Goal: Task Accomplishment & Management: Use online tool/utility

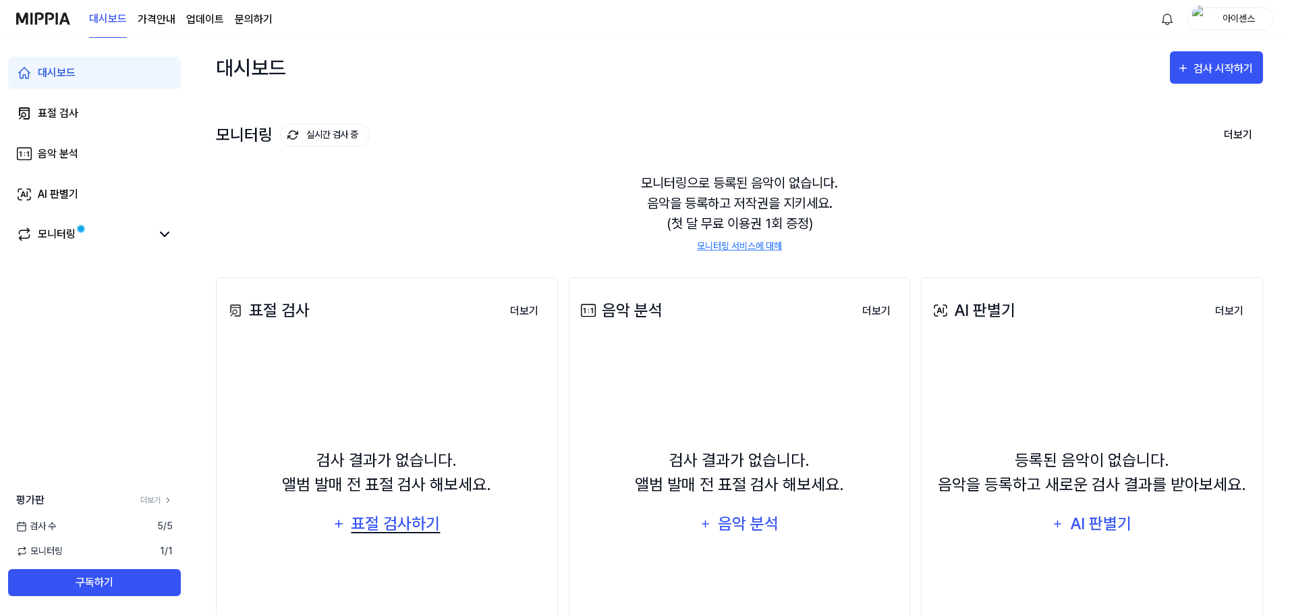
click at [397, 517] on div "표절 검사하기" at bounding box center [396, 524] width 92 height 26
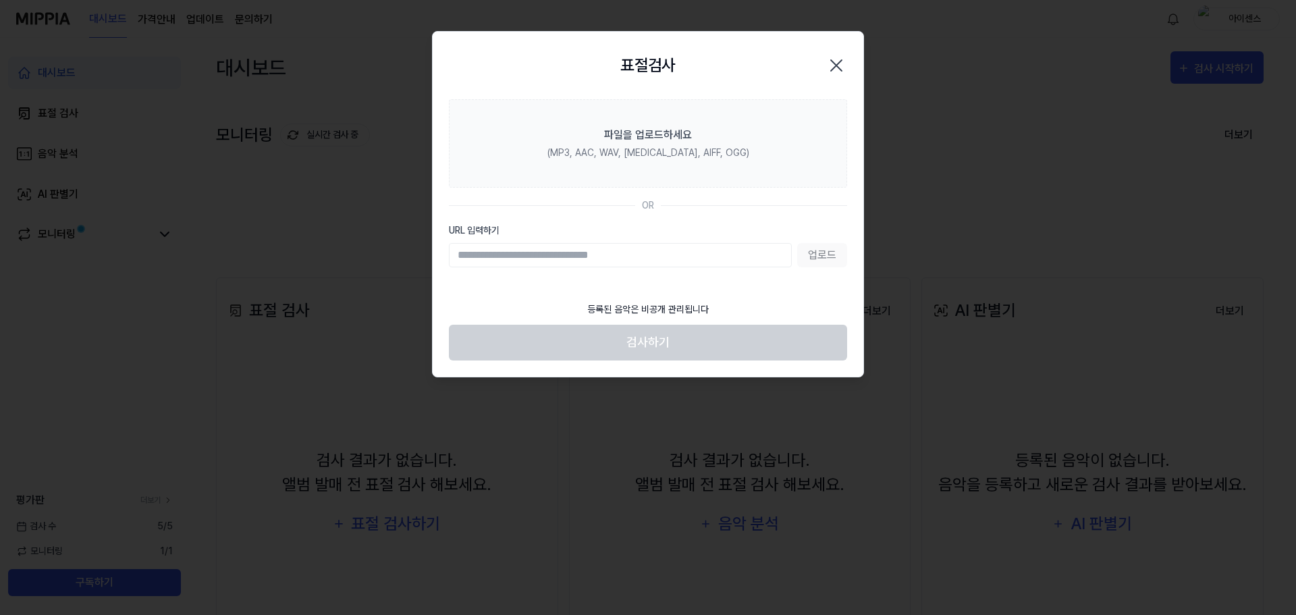
click at [676, 253] on input "URL 입력하기" at bounding box center [620, 255] width 343 height 24
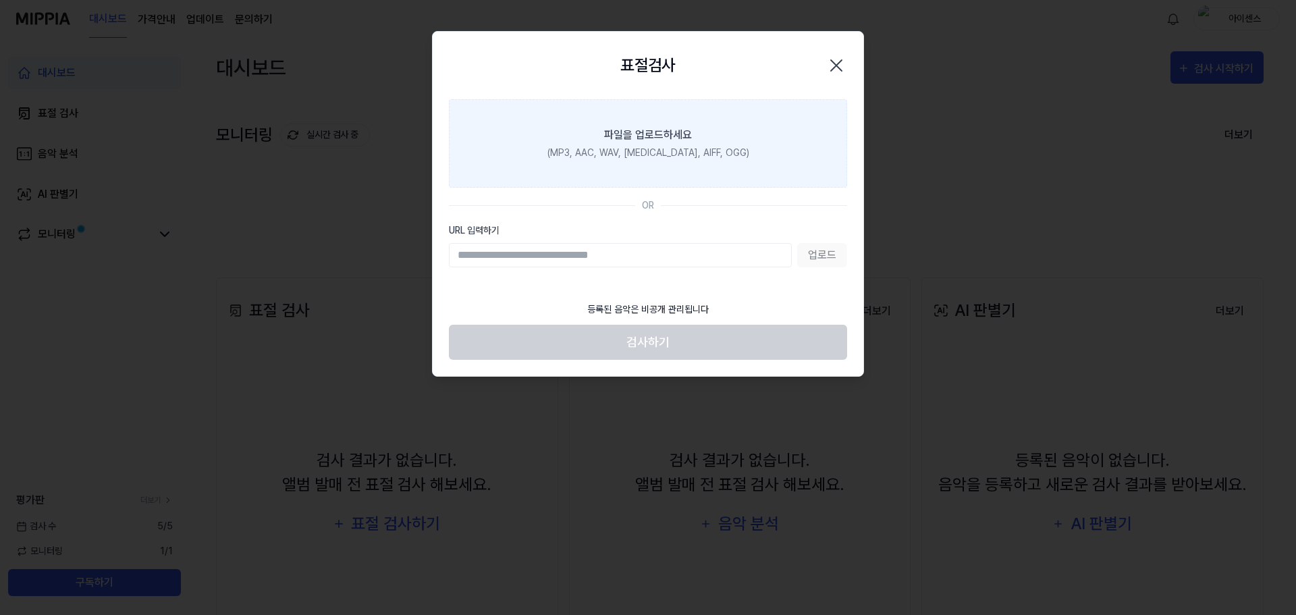
click at [755, 157] on label "파일을 업로드하세요 (MP3, AAC, WAV, [MEDICAL_DATA], AIFF, OGG)" at bounding box center [648, 143] width 398 height 88
click at [0, 0] on input "파일을 업로드하세요 (MP3, AAC, WAV, [MEDICAL_DATA], AIFF, OGG)" at bounding box center [0, 0] width 0 height 0
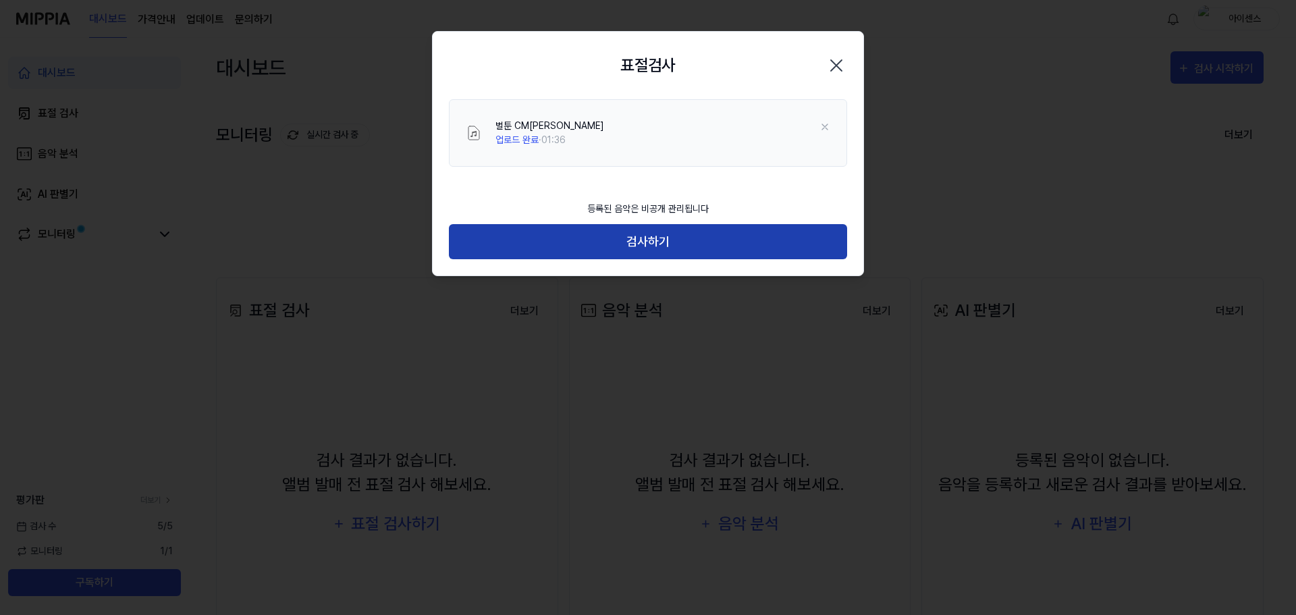
click at [589, 246] on button "검사하기" at bounding box center [648, 242] width 398 height 36
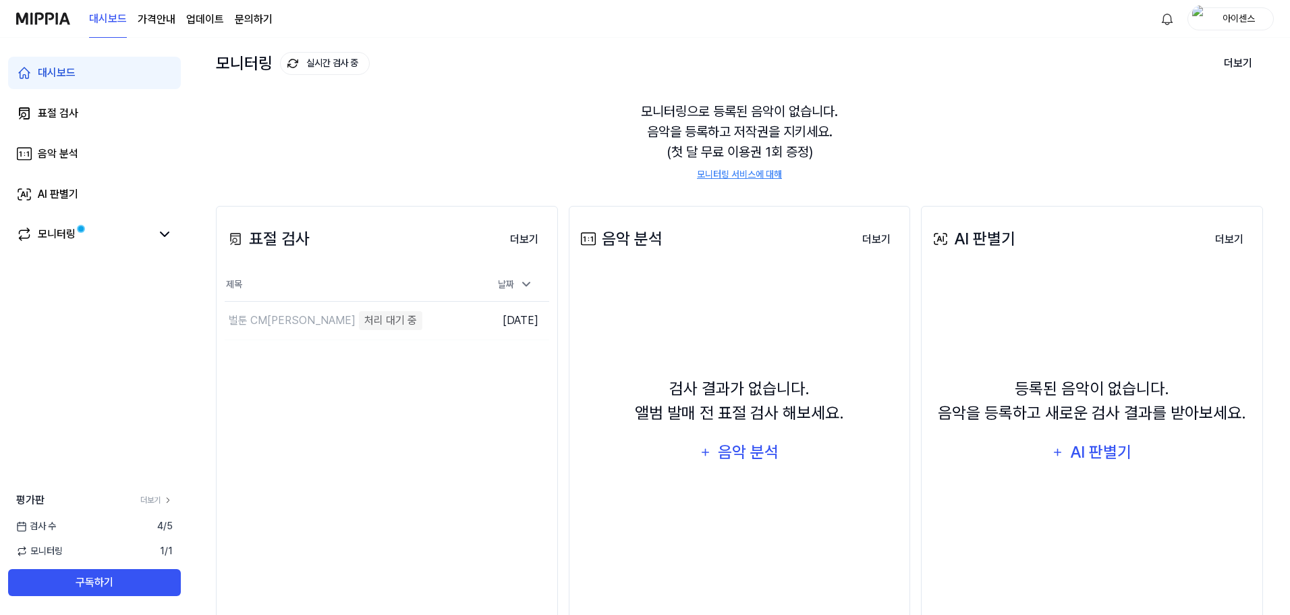
scroll to position [104, 0]
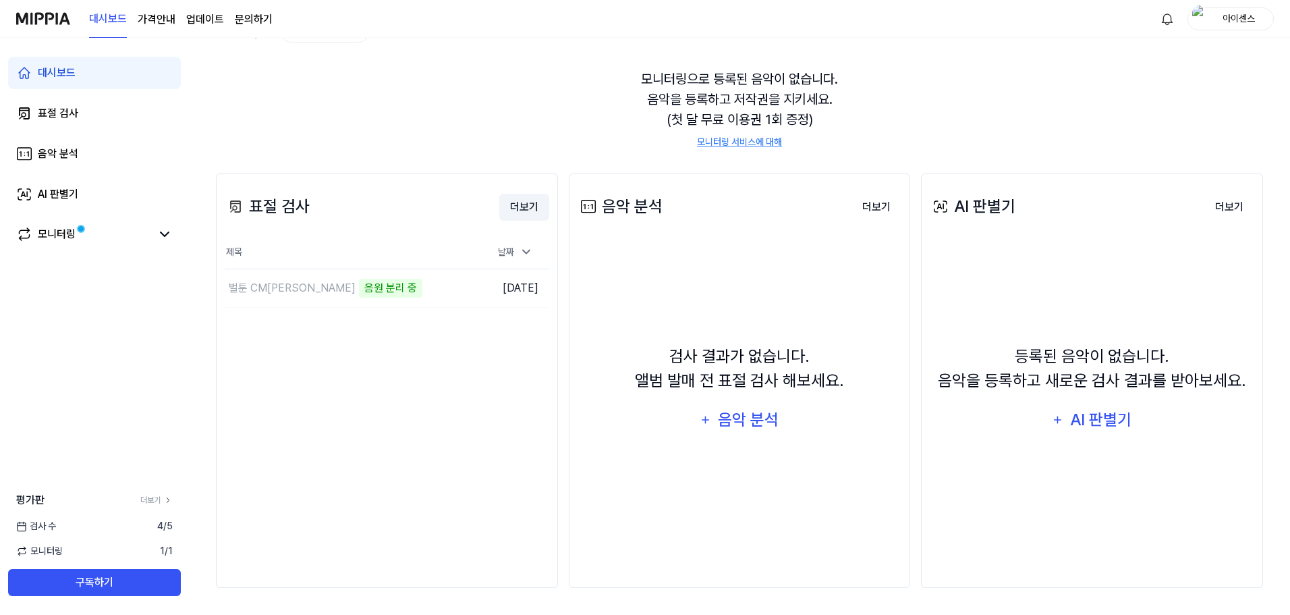
click at [518, 202] on button "더보기" at bounding box center [524, 207] width 50 height 27
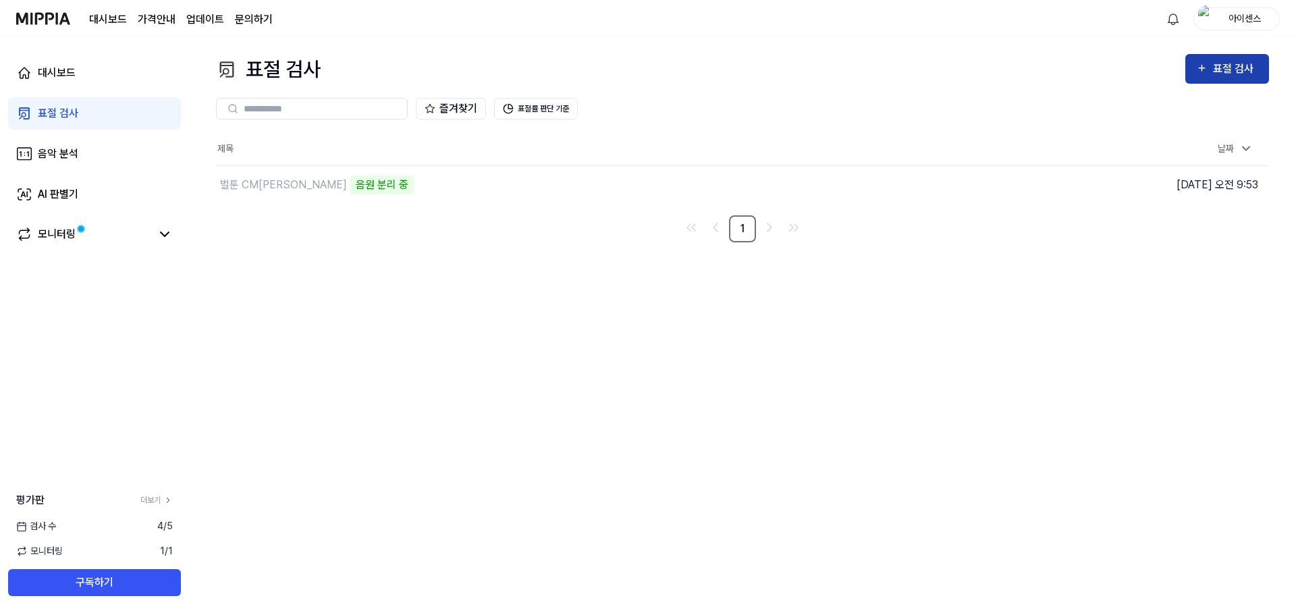
click at [1213, 67] on div "표절 검사" at bounding box center [1227, 69] width 62 height 18
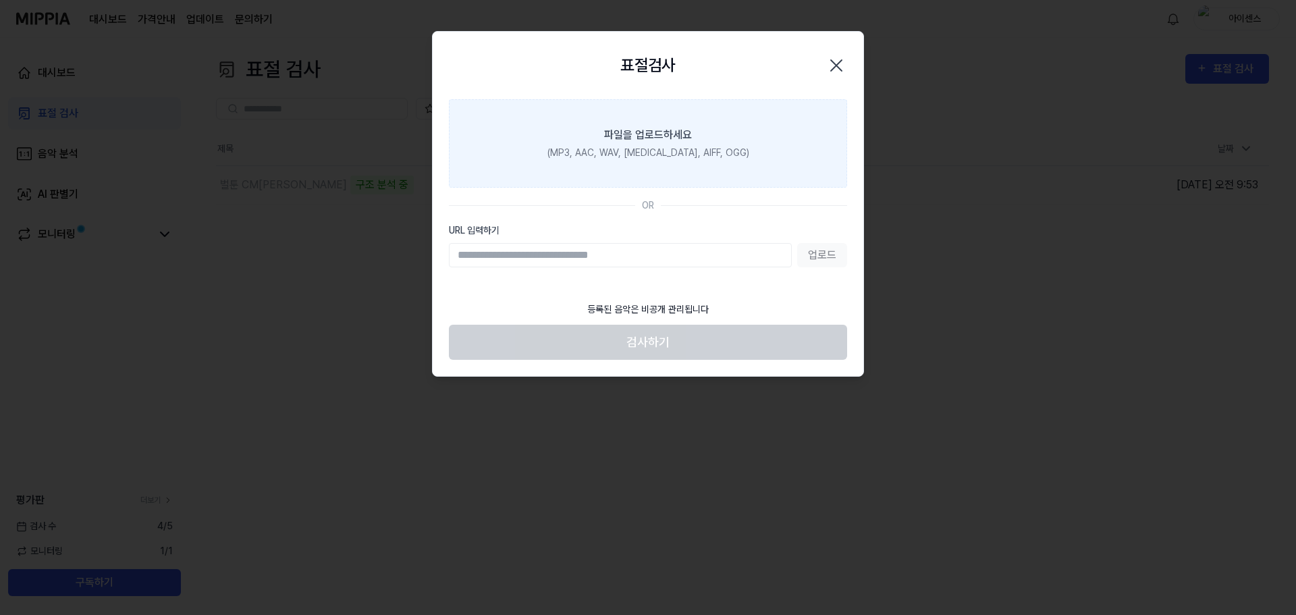
click at [673, 134] on div "파일을 업로드하세요" at bounding box center [648, 135] width 88 height 16
click at [0, 0] on input "파일을 업로드하세요 (MP3, AAC, WAV, [MEDICAL_DATA], AIFF, OGG)" at bounding box center [0, 0] width 0 height 0
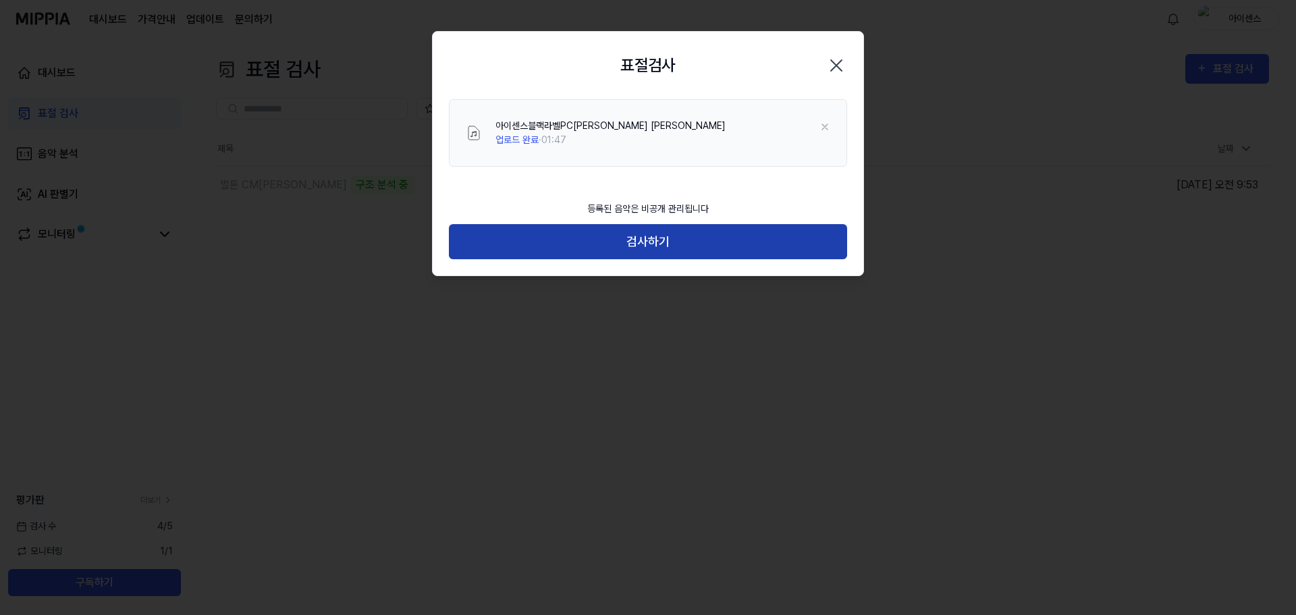
click at [667, 242] on button "검사하기" at bounding box center [648, 242] width 398 height 36
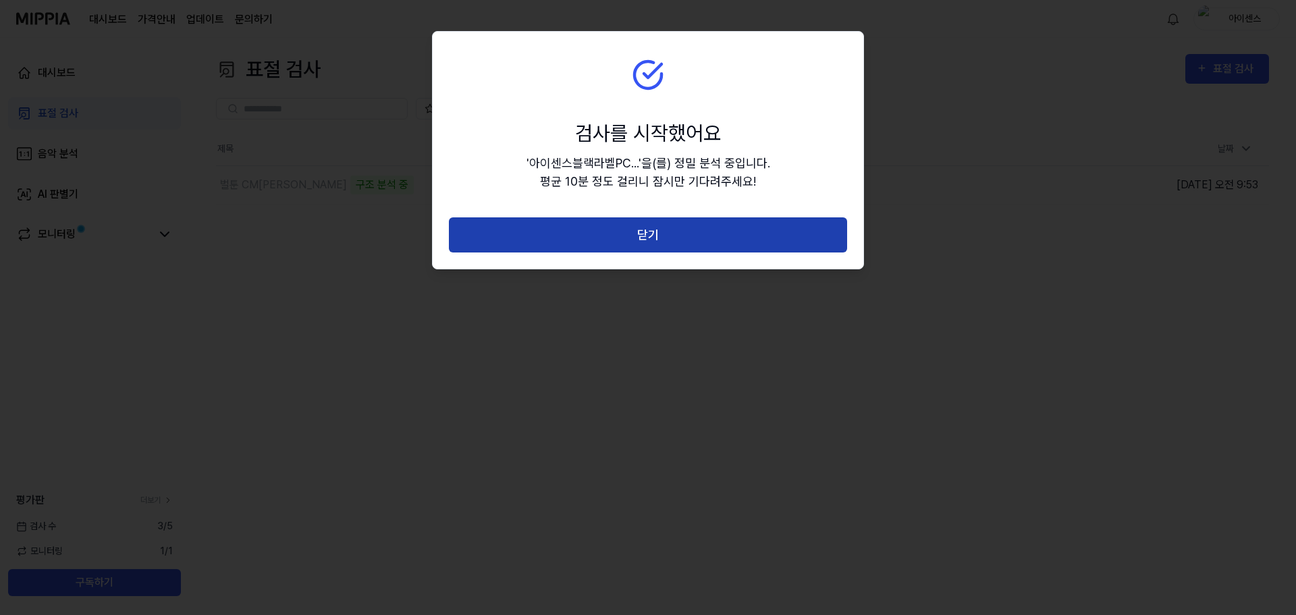
click at [669, 229] on button "닫기" at bounding box center [648, 235] width 398 height 36
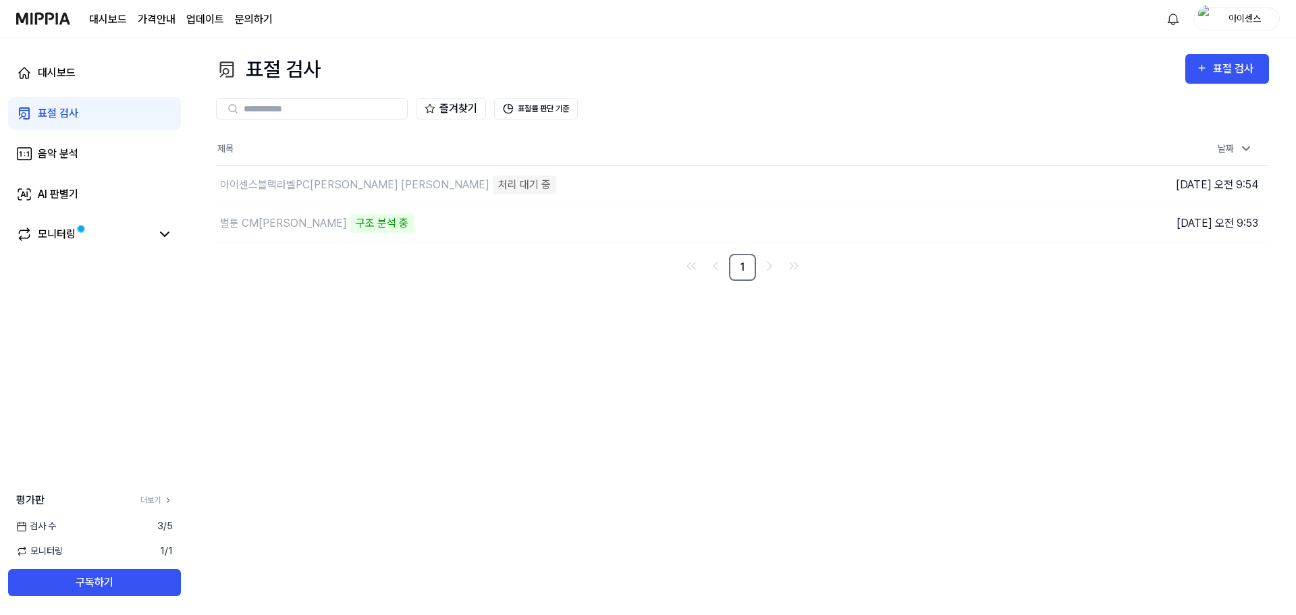
click at [425, 292] on div "표절 검사 표절 검사 표절 검사 음악 분석 AI 판별기 즐겨찾기 표절률 판단 기준 제목 날짜 아이센스블랙라벨PC존 CM송 처리 대기 중 이동하…" at bounding box center [742, 326] width 1107 height 577
click at [557, 303] on div "표절 검사 표절 검사 표절 검사 음악 분석 AI 판별기 즐겨찾기 표절률 판단 기준 제목 날짜 아이센스블랙라벨PC존 CM송 구조 분석 중 이동하…" at bounding box center [742, 326] width 1107 height 577
click at [350, 225] on div "악보 분석 중" at bounding box center [381, 223] width 63 height 19
click at [429, 188] on div "아이센스블랙라벨PC존 CM송 구조 분석 중" at bounding box center [553, 185] width 675 height 38
click at [502, 286] on div "표절 검사 표절 검사 표절 검사 음악 분석 AI 판별기 즐겨찾기 표절률 판단 기준 제목 날짜 아이센스블랙라벨PC존 CM송 48% 이동하기 [D…" at bounding box center [742, 326] width 1107 height 577
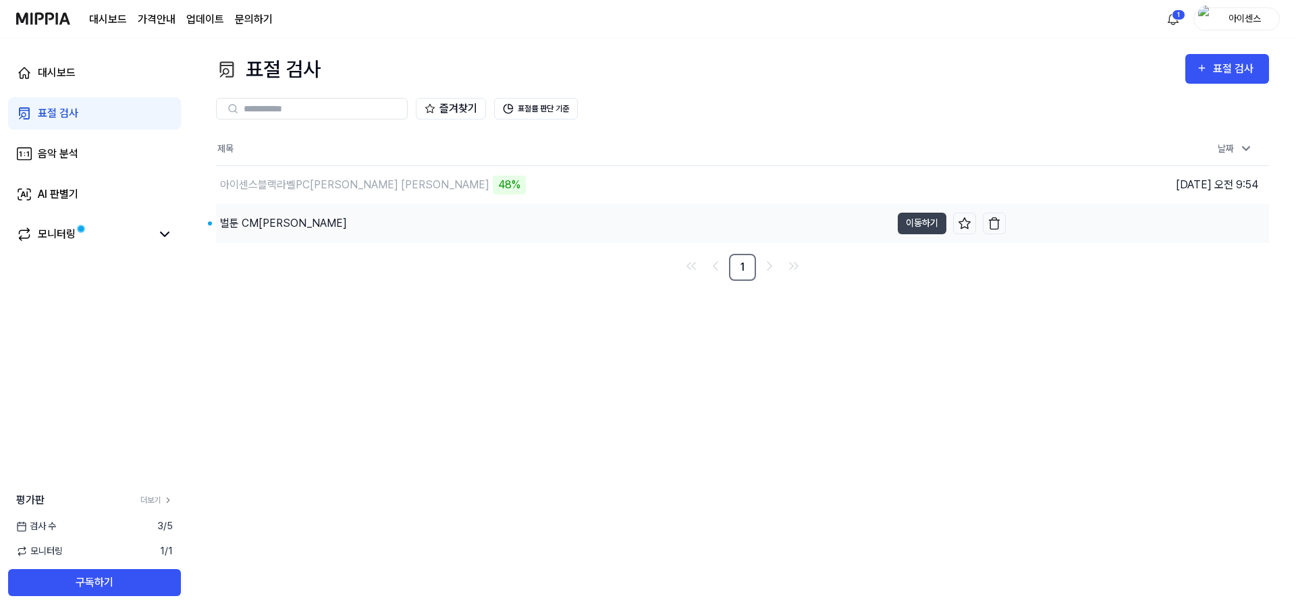
click at [269, 225] on div "벌툰 CM[PERSON_NAME]" at bounding box center [553, 223] width 675 height 38
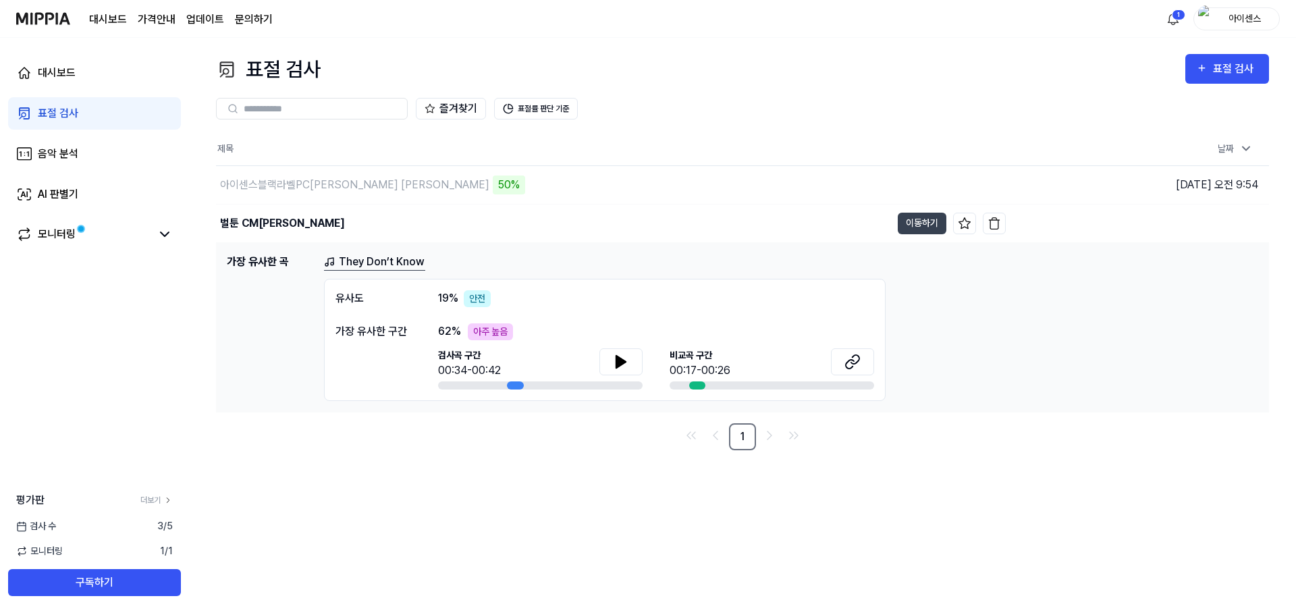
click at [472, 492] on div "표절 검사 표절 검사 표절 검사 음악 분석 AI 판별기 즐겨찾기 표절률 판단 기준 제목 날짜 아이센스블랙라벨PC존 CM송 50% 이동하기 [D…" at bounding box center [742, 326] width 1107 height 577
click at [788, 487] on div "표절 검사 표절 검사 표절 검사 음악 분석 AI 판별기 즐겨찾기 표절률 판단 기준 제목 날짜 아이센스블랙라벨PC존 CM송 53% 이동하기 [D…" at bounding box center [742, 326] width 1107 height 577
click at [851, 362] on icon at bounding box center [855, 359] width 8 height 9
click at [573, 456] on div "표절 검사 표절 검사 표절 검사 음악 분석 AI 판별기 즐겨찾기 표절률 판단 기준 제목 날짜 아이센스블랙라벨PC존 CM송 59% 이동하기 [D…" at bounding box center [742, 326] width 1107 height 577
click at [621, 361] on icon at bounding box center [620, 362] width 9 height 12
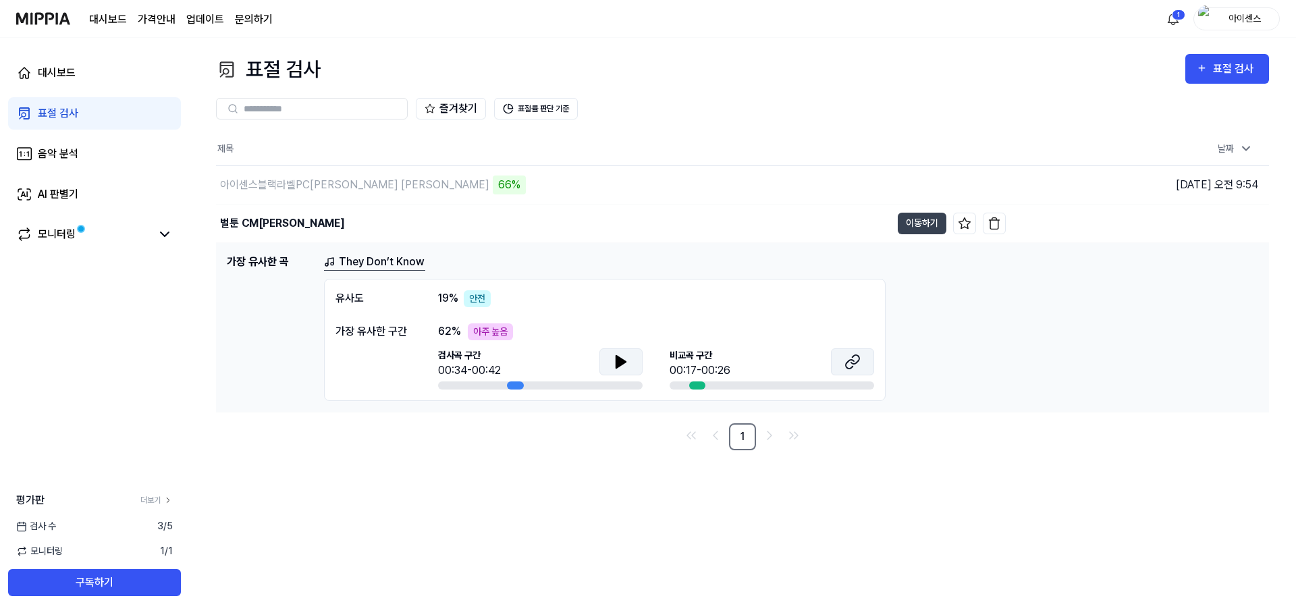
click at [852, 366] on icon at bounding box center [850, 363] width 8 height 9
click at [592, 424] on nav "1" at bounding box center [742, 436] width 1053 height 27
click at [620, 365] on icon at bounding box center [620, 362] width 9 height 12
click at [599, 348] on button at bounding box center [620, 361] width 43 height 27
click at [784, 501] on div "표절 검사 표절 검사 표절 검사 음악 분석 AI 판별기 즐겨찾기 표절률 판단 기준 제목 날짜 아이센스블랙라벨PC존 CM송 95% 이동하기 [D…" at bounding box center [742, 326] width 1107 height 577
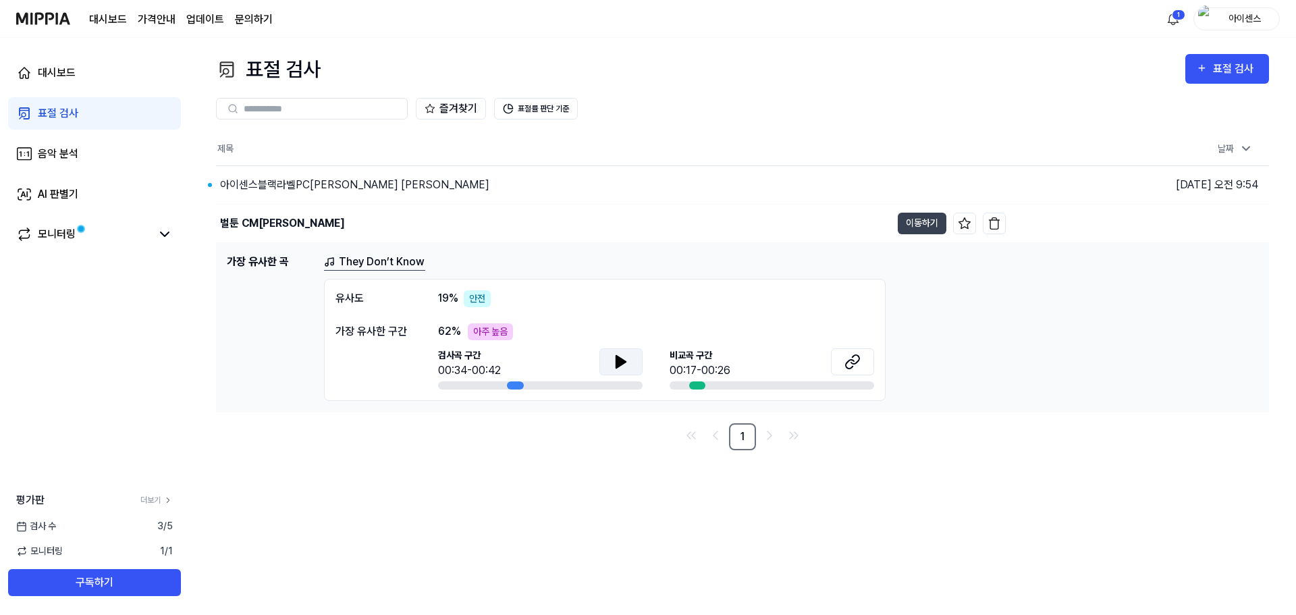
click at [560, 450] on div "표절 검사 표절 검사 표절 검사 음악 분석 AI 판별기 즐겨찾기 표절률 판단 기준 제목 날짜 아이센스블랙라벨PC존 CM송 이동하기 [DATE]…" at bounding box center [742, 326] width 1107 height 577
click at [428, 221] on div "벌툰 CM[PERSON_NAME]" at bounding box center [553, 223] width 675 height 38
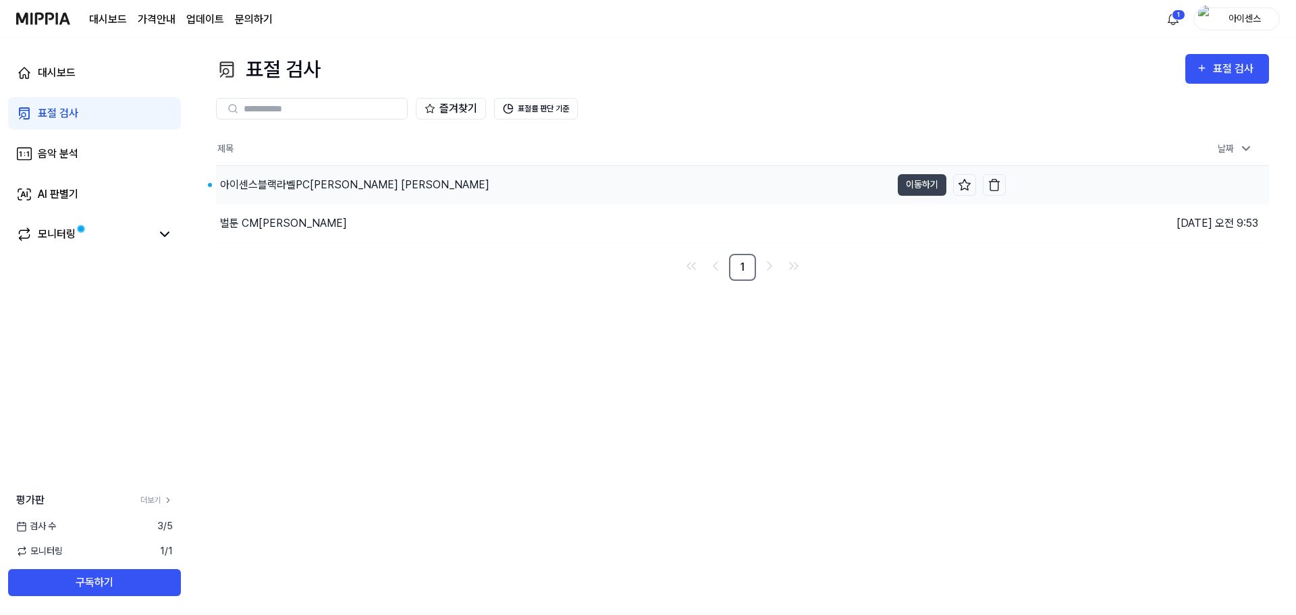
click at [601, 183] on div "아이센스블랙라벨PC[PERSON_NAME] [PERSON_NAME]" at bounding box center [553, 185] width 675 height 38
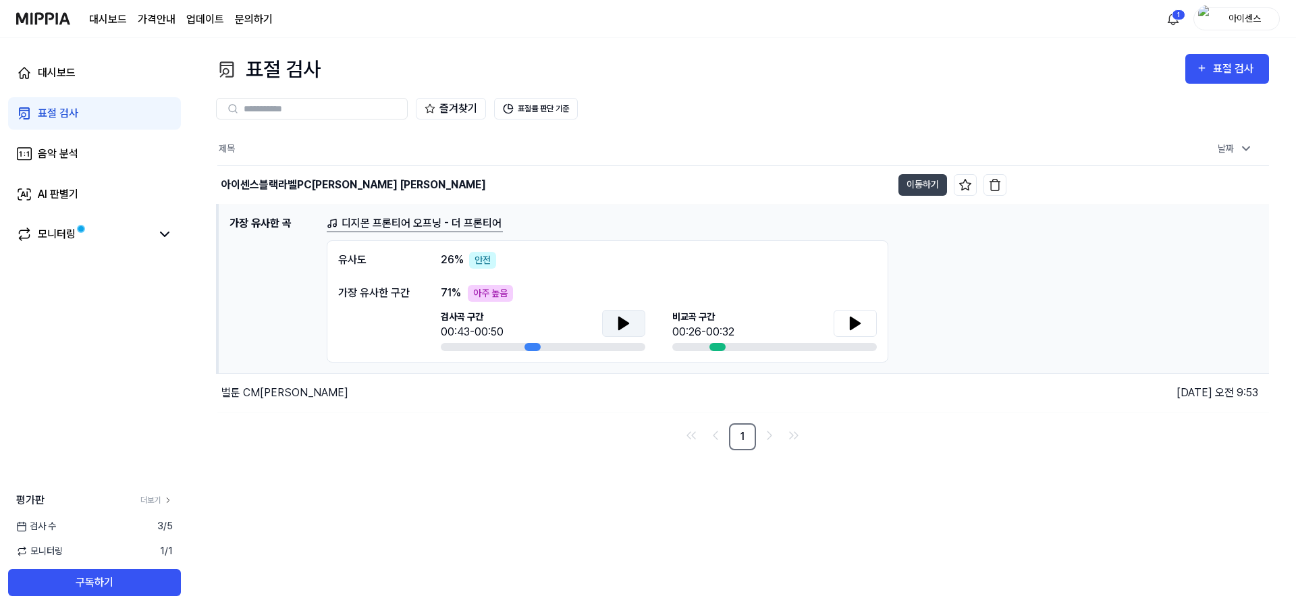
click at [621, 315] on icon at bounding box center [623, 323] width 16 height 16
click at [895, 457] on div "표절 검사 표절 검사 표절 검사 음악 분석 AI 판별기 즐겨찾기 표절률 판단 기준 제목 날짜 아이센스블랙라벨PC존 CM송 이동하기 [DATE]…" at bounding box center [742, 326] width 1107 height 577
click at [852, 325] on icon at bounding box center [854, 323] width 9 height 12
click at [833, 310] on button at bounding box center [854, 323] width 43 height 27
click at [630, 327] on icon at bounding box center [623, 323] width 16 height 16
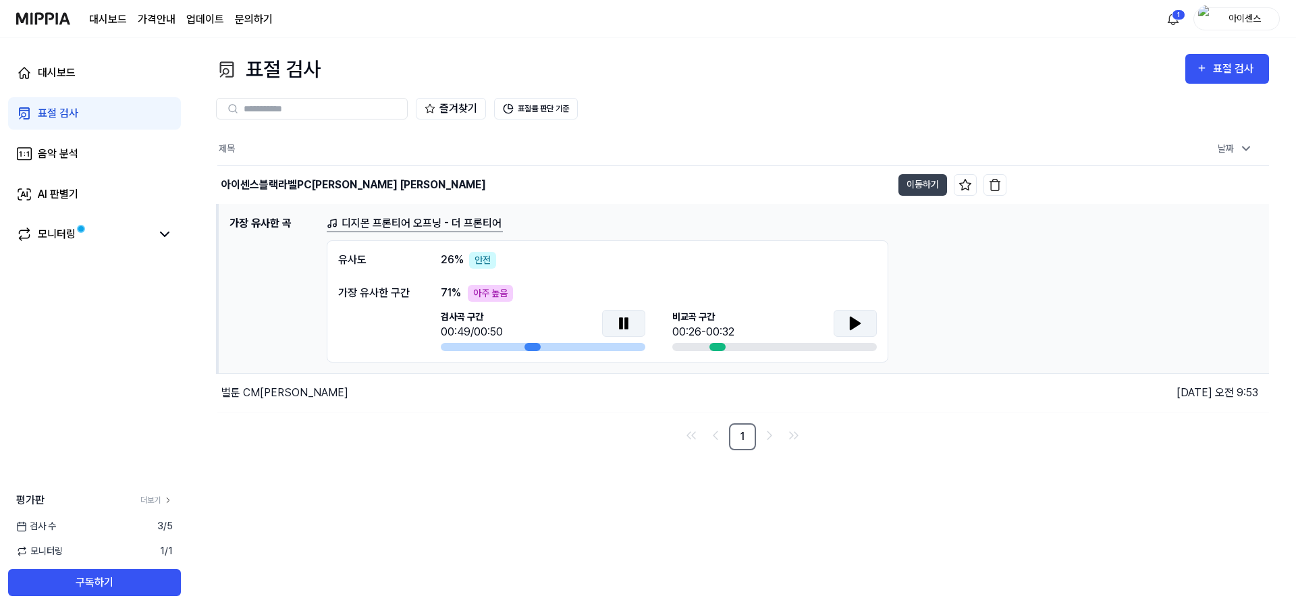
click at [602, 310] on button at bounding box center [623, 323] width 43 height 27
click at [860, 322] on icon at bounding box center [855, 323] width 16 height 16
click at [861, 326] on icon at bounding box center [855, 323] width 16 height 16
click at [613, 441] on nav "1" at bounding box center [742, 436] width 1053 height 27
click at [552, 437] on nav "1" at bounding box center [742, 436] width 1053 height 27
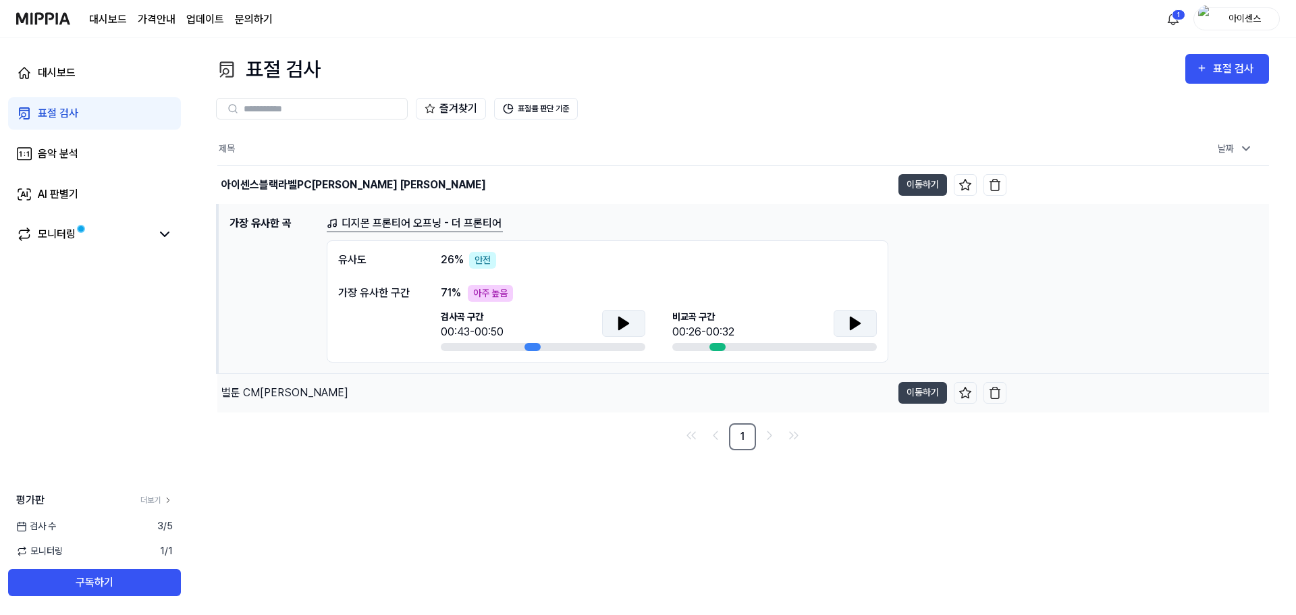
click at [462, 388] on div "벌툰 CM[PERSON_NAME]" at bounding box center [554, 393] width 674 height 38
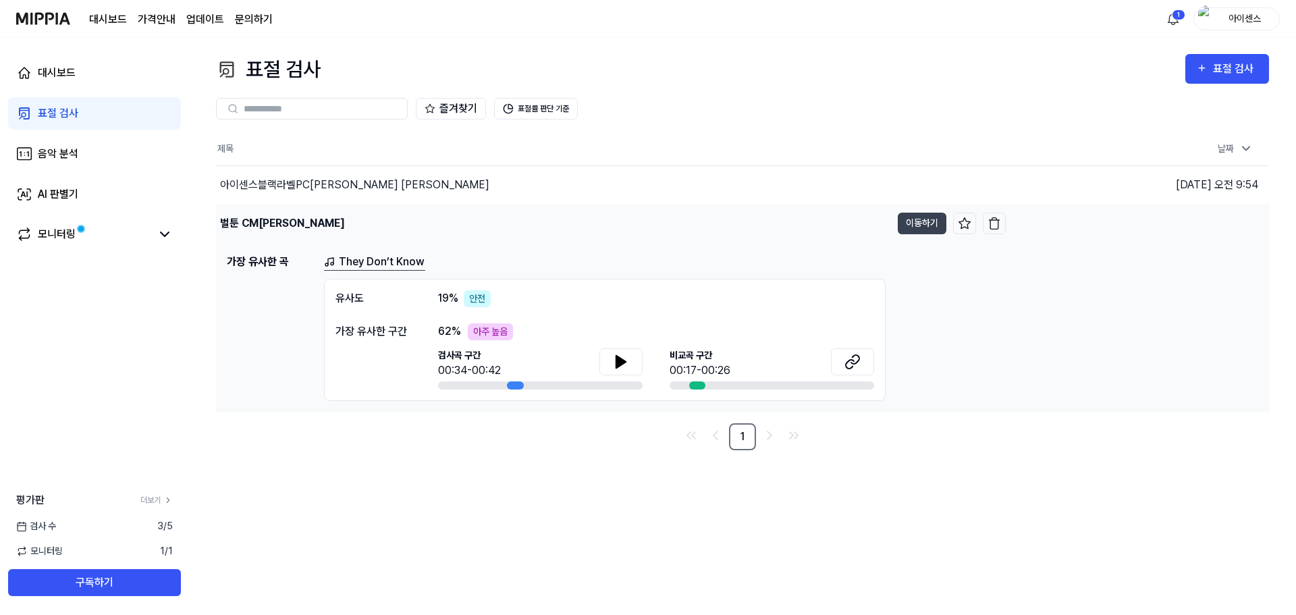
click at [438, 210] on div "벌툰 CM[PERSON_NAME]" at bounding box center [553, 223] width 675 height 38
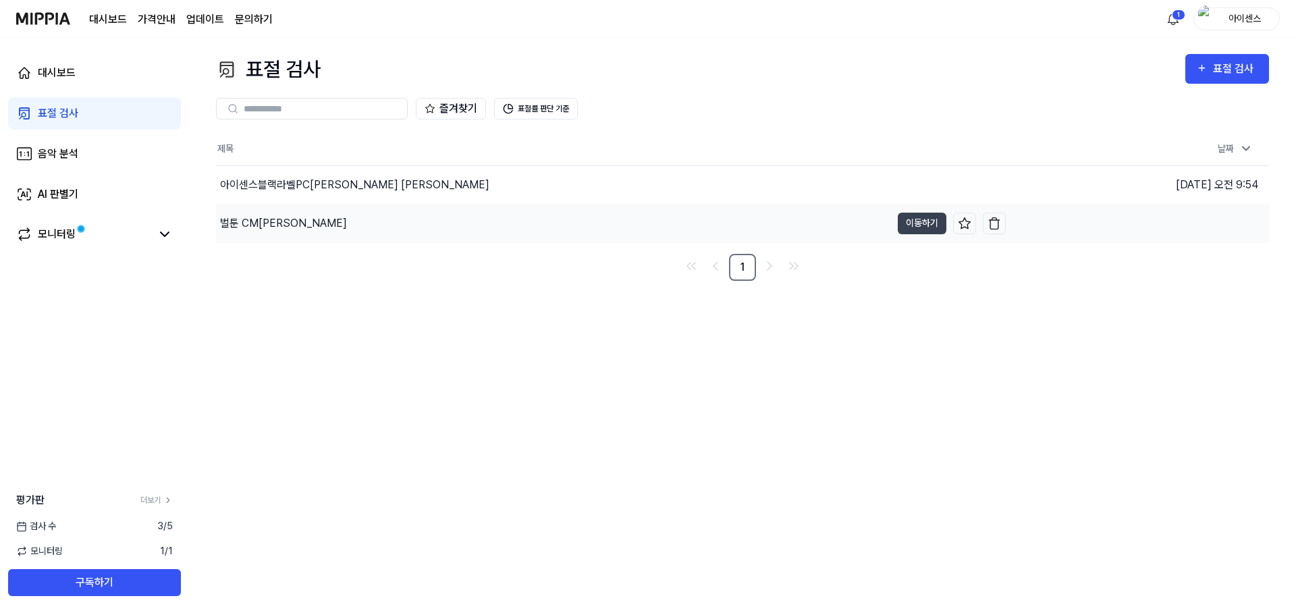
click at [464, 209] on div "벌툰 CM[PERSON_NAME]" at bounding box center [553, 223] width 675 height 38
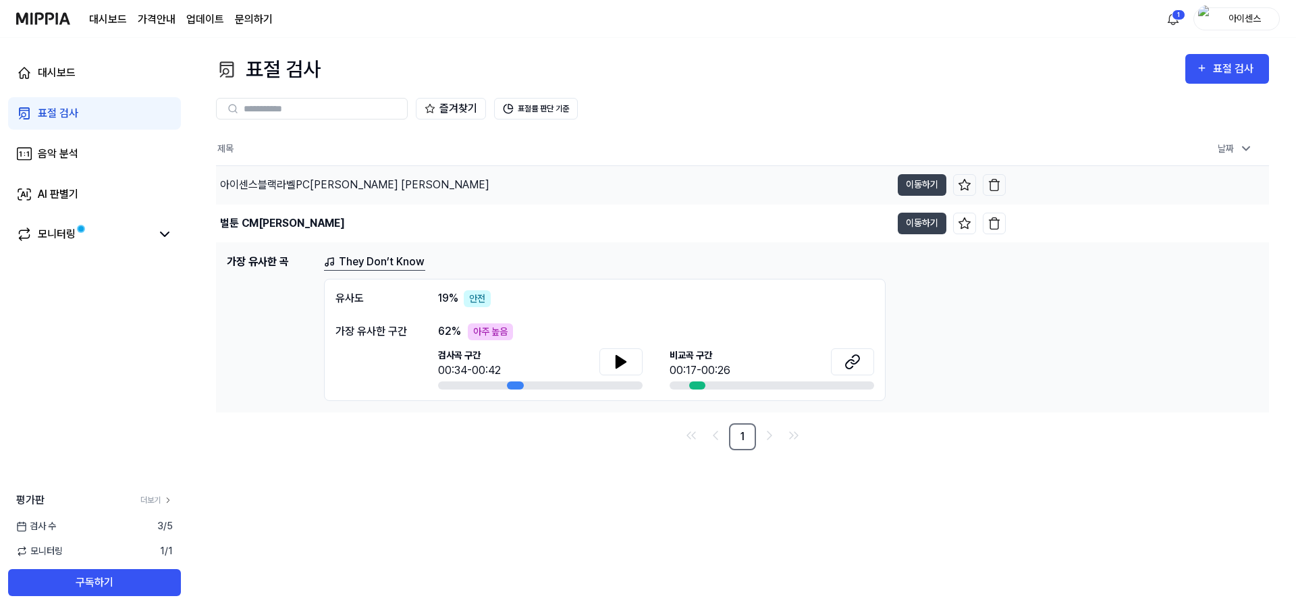
click at [466, 188] on div "아이센스블랙라벨PC[PERSON_NAME] [PERSON_NAME]" at bounding box center [553, 185] width 675 height 38
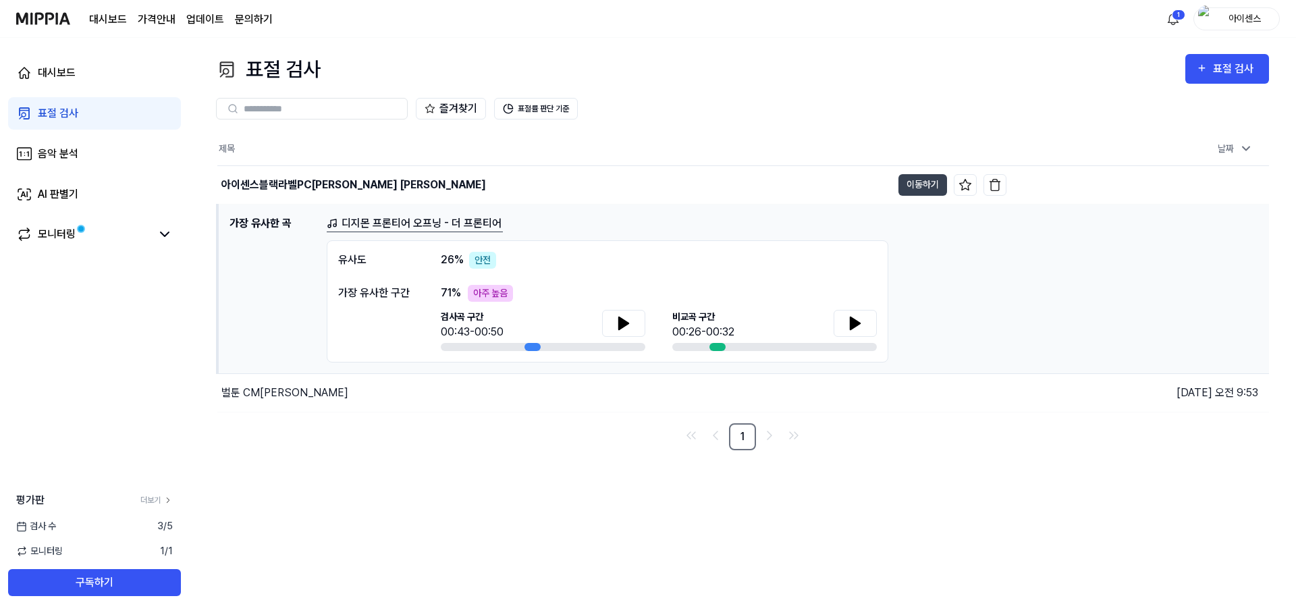
drag, startPoint x: 532, startPoint y: 217, endPoint x: 526, endPoint y: 225, distance: 10.5
click at [526, 225] on div "디지몬 프론티어 오프닝 - 더 프론티어" at bounding box center [792, 223] width 931 height 17
click at [508, 219] on div "디지몬 프론티어 오프닝 - 더 프론티어" at bounding box center [792, 223] width 931 height 17
drag, startPoint x: 992, startPoint y: 536, endPoint x: 987, endPoint y: 528, distance: 9.2
click at [991, 536] on div "표절 검사 표절 검사 표절 검사 음악 분석 AI 판별기 즐겨찾기 표절률 판단 기준 제목 날짜 아이센스블랙라벨PC존 CM송 이동하기 [DATE]…" at bounding box center [742, 326] width 1107 height 577
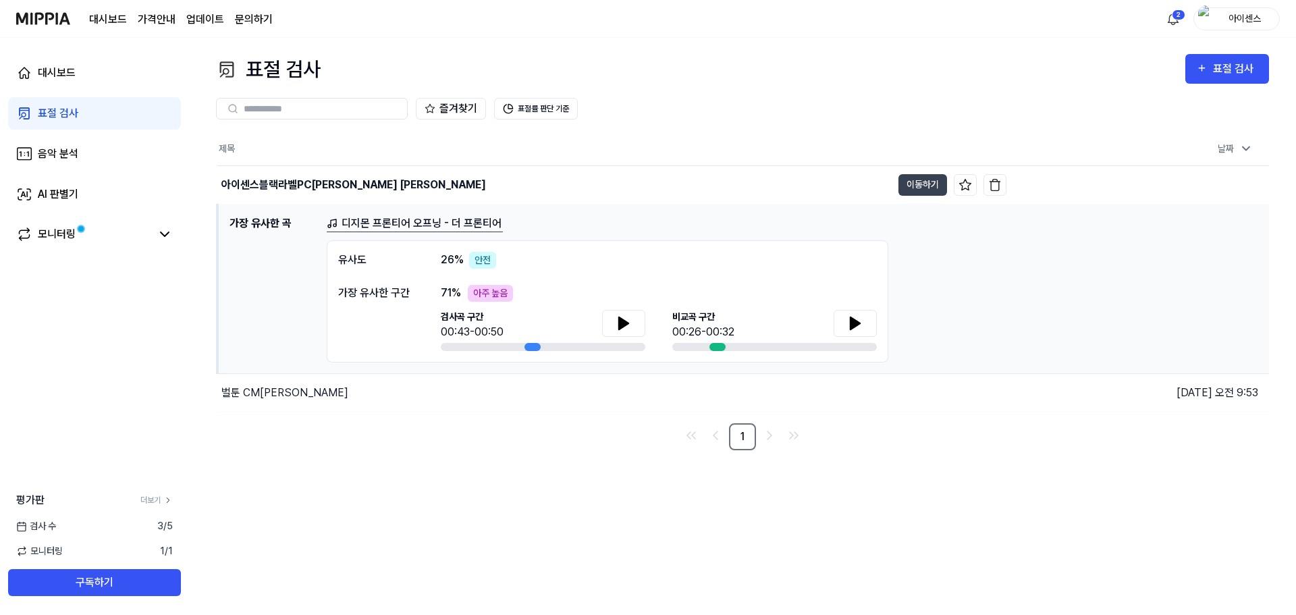
click at [672, 32] on div "대시보드 가격안내 업데이트 문의하기 2 아이센스" at bounding box center [647, 18] width 1263 height 37
drag, startPoint x: 728, startPoint y: 472, endPoint x: 712, endPoint y: 479, distance: 17.2
click at [723, 472] on div "표절 검사 표절 검사 표절 검사 음악 분석 AI 판별기 즐겨찾기 표절률 판단 기준 제목 날짜 아이센스블랙라벨PC존 CM송 이동하기 [DATE]…" at bounding box center [742, 326] width 1107 height 577
click at [681, 518] on div "표절 검사 표절 검사 표절 검사 음악 분석 AI 판별기 즐겨찾기 표절률 판단 기준 제목 날짜 아이센스블랙라벨PC존 CM송 이동하기 [DATE]…" at bounding box center [742, 326] width 1107 height 577
click at [645, 470] on div "표절 검사 표절 검사 표절 검사 음악 분석 AI 판별기 즐겨찾기 표절률 판단 기준 제목 날짜 아이센스블랙라벨PC존 CM송 이동하기 [DATE]…" at bounding box center [742, 326] width 1107 height 577
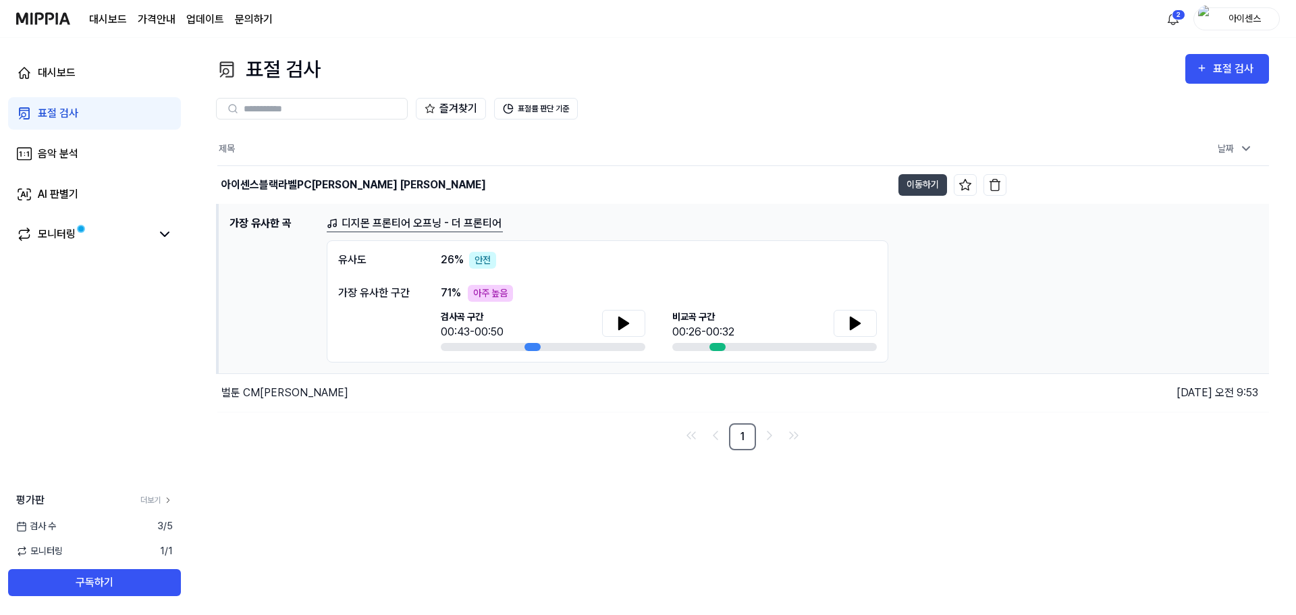
click at [656, 514] on div "표절 검사 표절 검사 표절 검사 음악 분석 AI 판별기 즐겨찾기 표절률 판단 기준 제목 날짜 아이센스블랙라벨PC존 CM송 이동하기 [DATE]…" at bounding box center [742, 326] width 1107 height 577
click at [475, 414] on div "제목 날짜 아이센스블랙라벨PC존 CM송 이동하기 [DATE] 오전 9:54 가장 유사한 곡 디지몬 프론티어 오프닝 - 더 프론티어 유사도 26…" at bounding box center [742, 291] width 1053 height 317
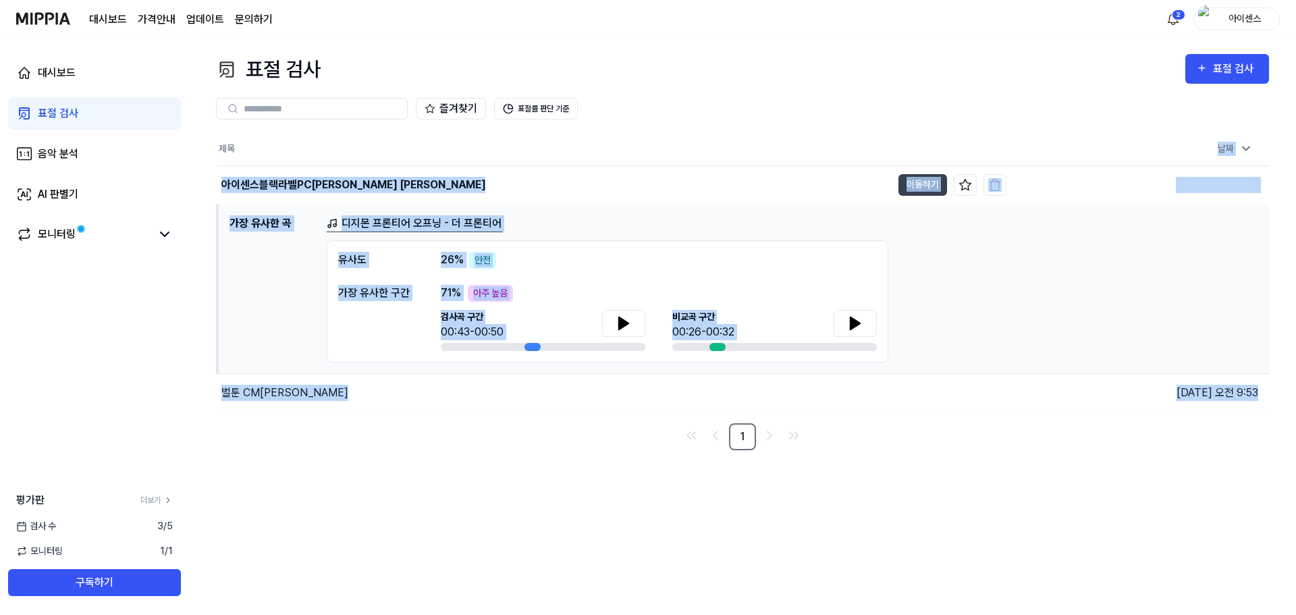
drag, startPoint x: 503, startPoint y: 139, endPoint x: 557, endPoint y: 431, distance: 297.1
click at [557, 431] on div "제목 날짜 아이센스블랙라벨PC존 CM송 이동하기 [DATE] 오전 9:54 가장 유사한 곡 디지몬 프론티어 오프닝 - 더 프론티어 유사도 26…" at bounding box center [742, 291] width 1053 height 317
click at [557, 431] on nav "1" at bounding box center [742, 436] width 1053 height 27
drag, startPoint x: 526, startPoint y: 468, endPoint x: 472, endPoint y: 157, distance: 315.9
click at [470, 159] on div "표절 검사 표절 검사 표절 검사 음악 분석 AI 판별기 즐겨찾기 표절률 판단 기준 제목 날짜 아이센스블랙라벨PC존 CM송 이동하기 [DATE]…" at bounding box center [742, 326] width 1107 height 577
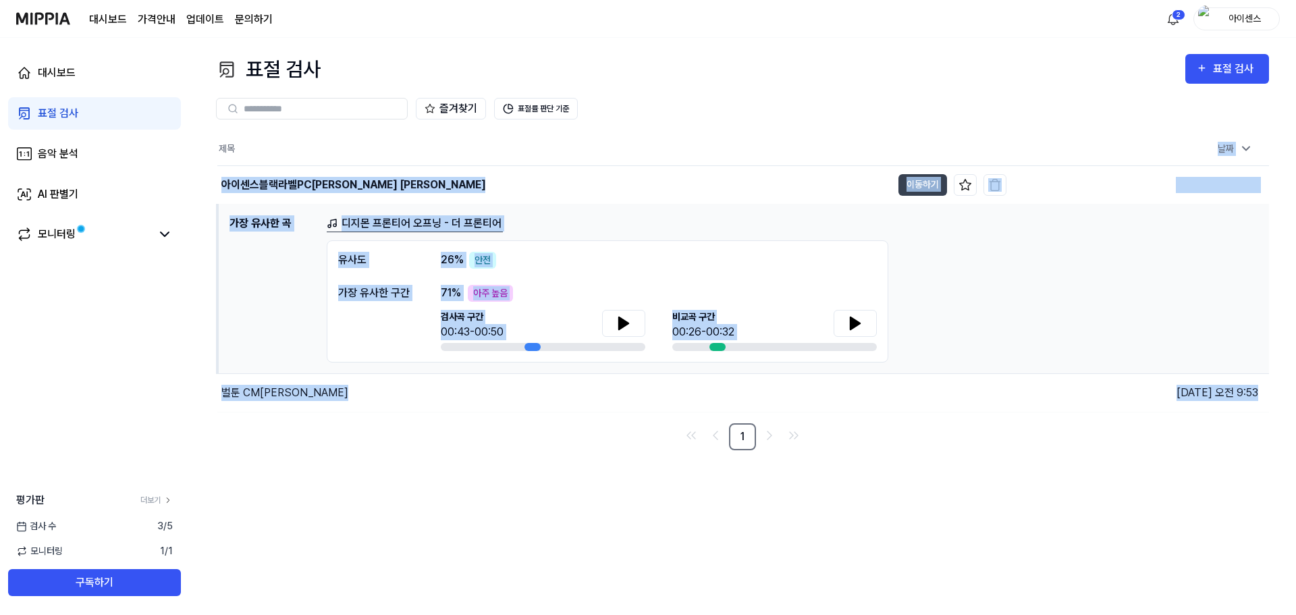
click at [479, 145] on th "제목" at bounding box center [611, 149] width 789 height 32
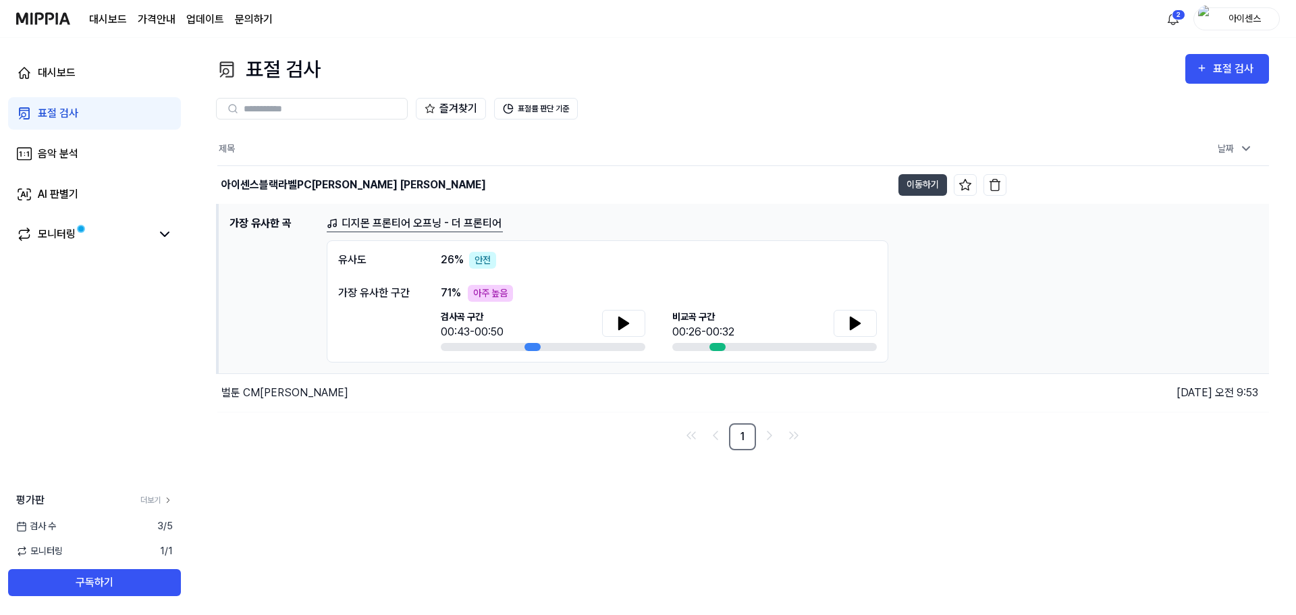
click at [479, 145] on th "제목" at bounding box center [611, 149] width 789 height 32
click at [495, 74] on div "표절 검사 표절 검사" at bounding box center [742, 69] width 1053 height 30
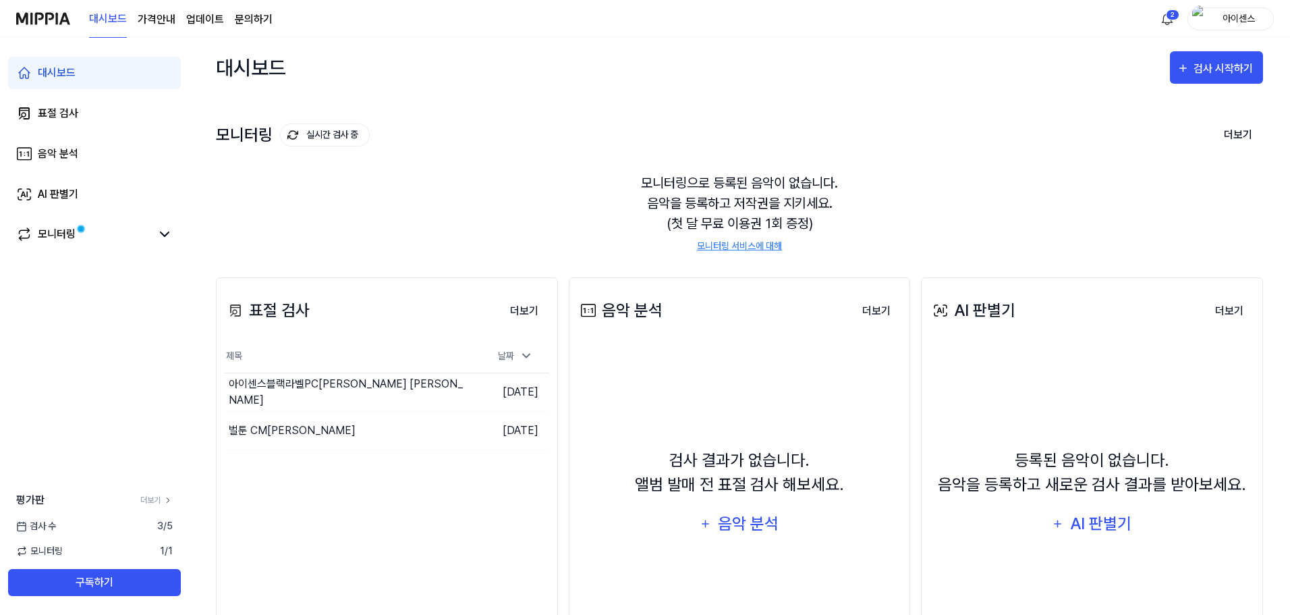
click at [584, 141] on div "모니터링 실시간 검사 중 더보기 모니터링 모니터링으로 등록된 음악이 없습니다. 음악을 등록하고 저작권을 지키세요. (첫 달 무료 이용권 1회 …" at bounding box center [739, 173] width 1047 height 153
